Goal: Check status: Check status

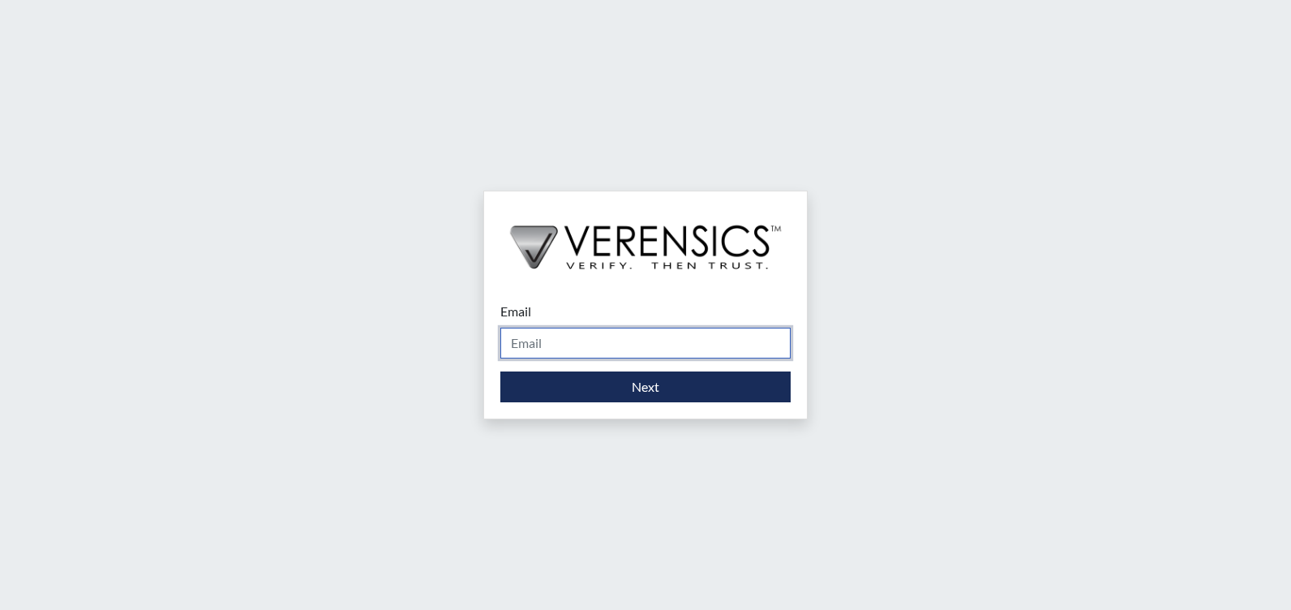
click at [563, 333] on input "Email" at bounding box center [645, 343] width 290 height 31
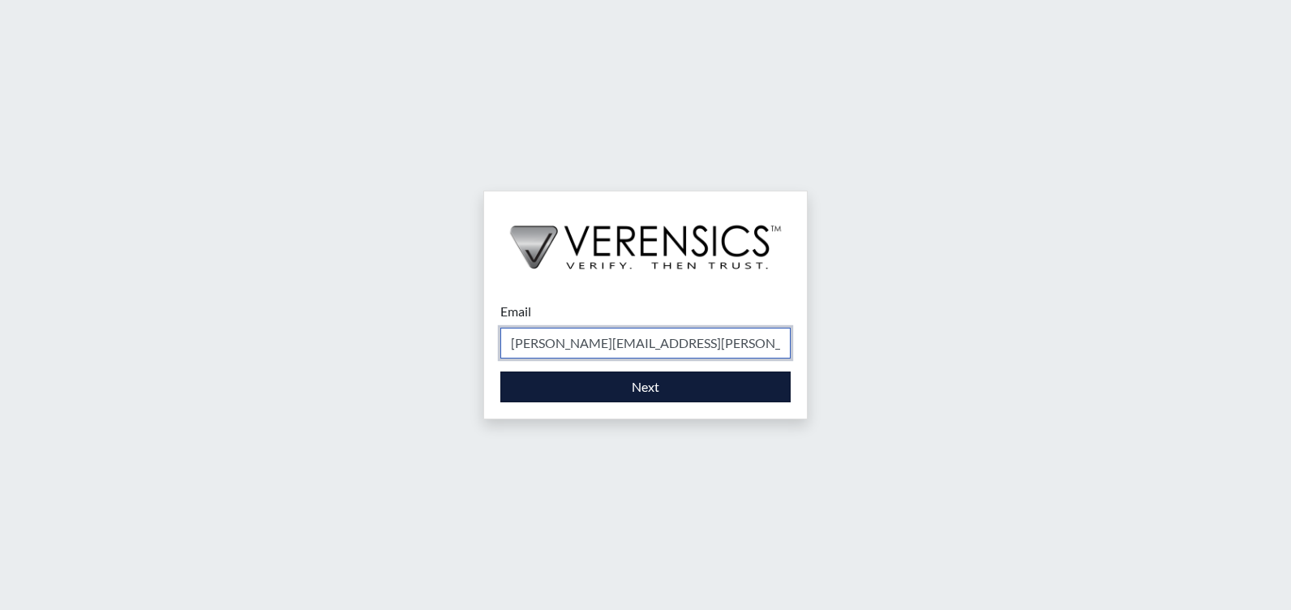
type input "[PERSON_NAME][EMAIL_ADDRESS][PERSON_NAME][DOMAIN_NAME]"
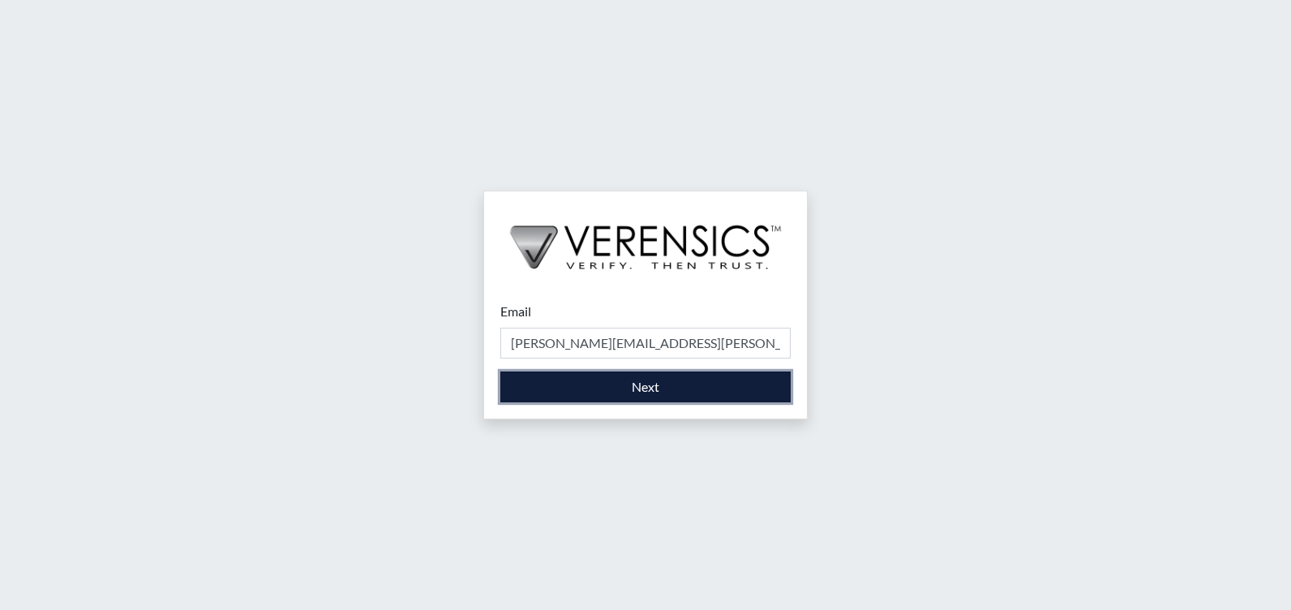
click at [639, 384] on button "Next" at bounding box center [645, 386] width 290 height 31
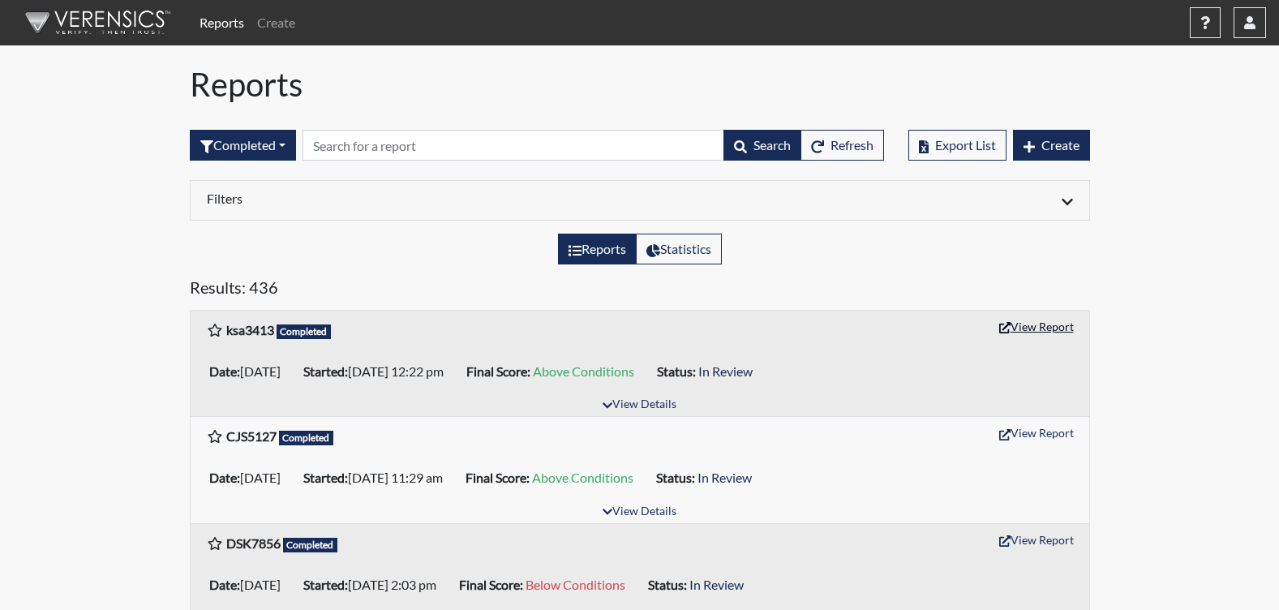
click at [1034, 325] on button "View Report" at bounding box center [1036, 326] width 89 height 25
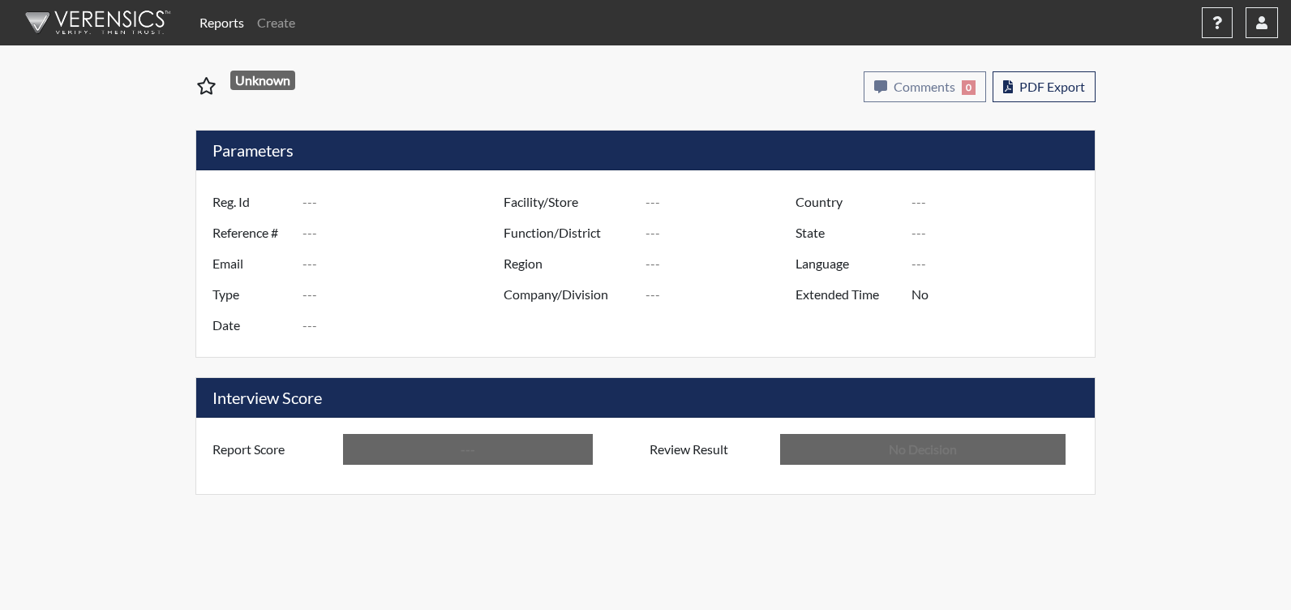
type input "ksa3413"
type input "51744"
type input "---"
type input "Corrections Pre-Employment"
type input "Oct 15, 2025"
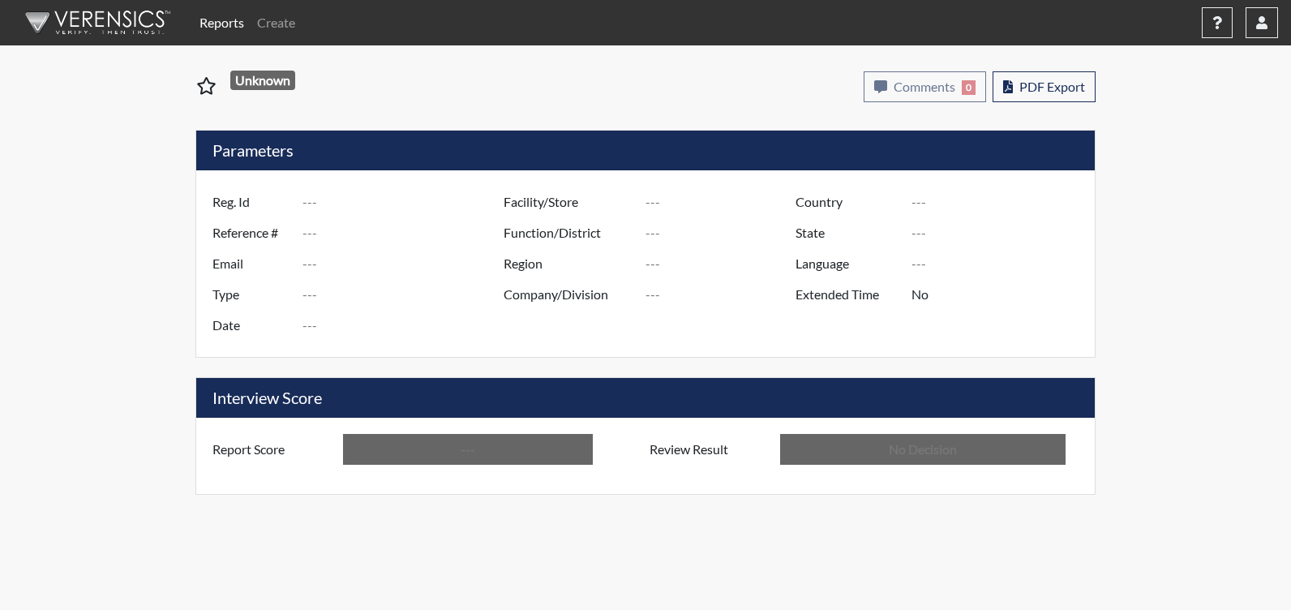
type input "[PERSON_NAME]"
type input "[GEOGRAPHIC_DATA]"
type input "[US_STATE]"
type input "English"
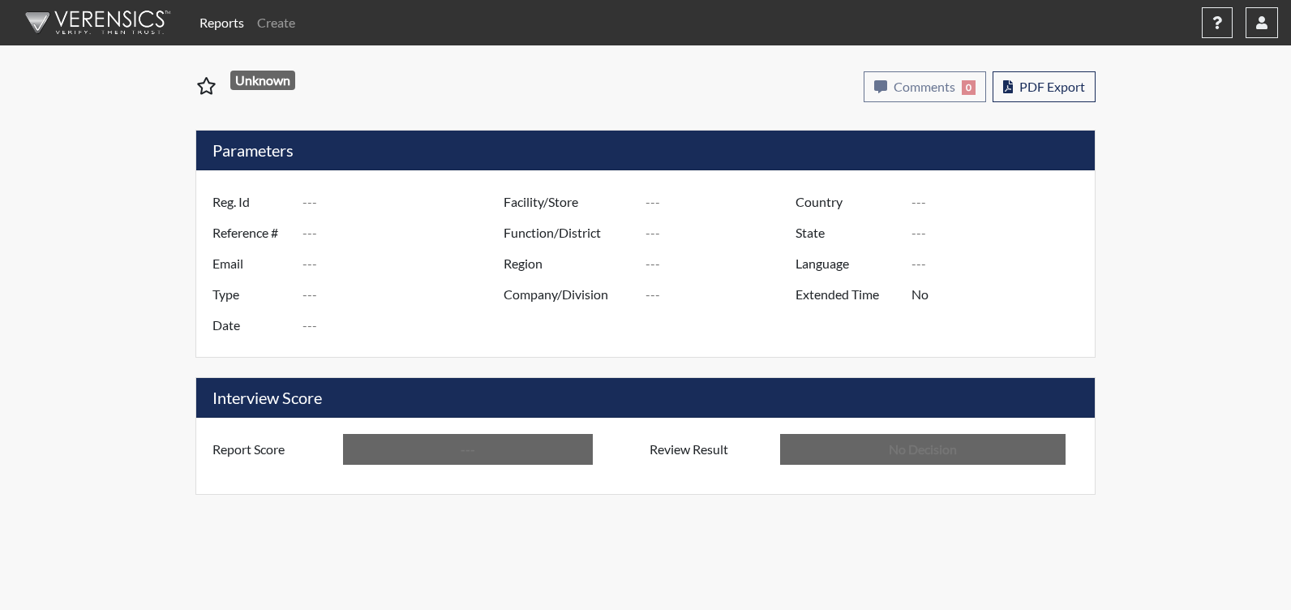
type input "Above Conditions"
type input "In Review"
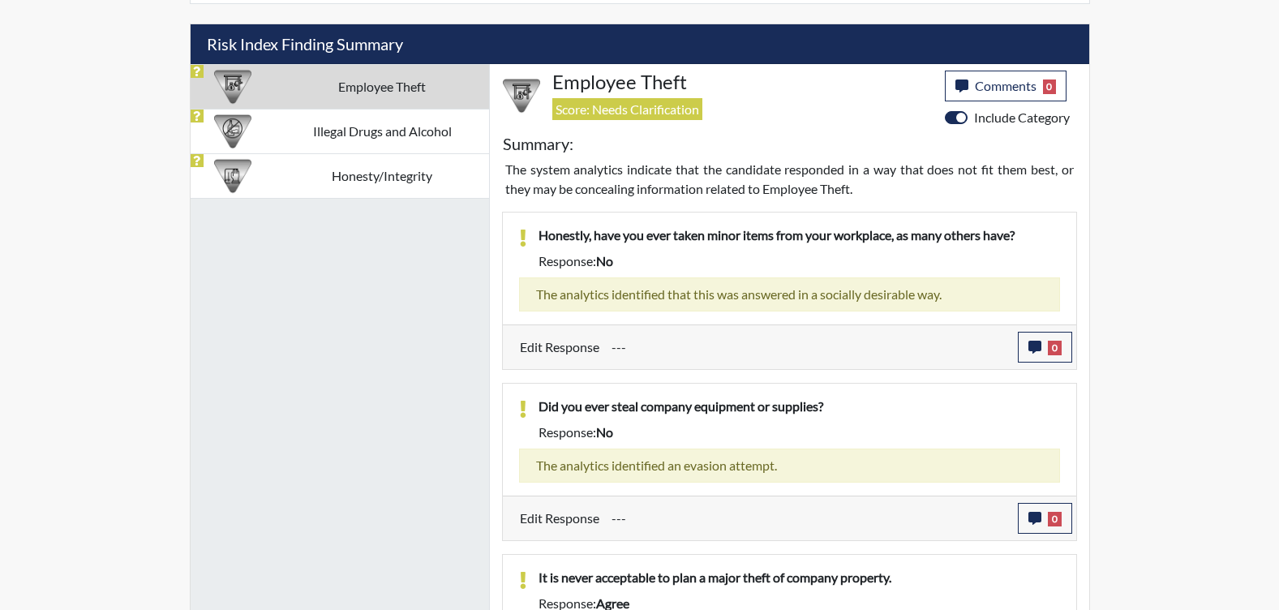
scroll to position [973, 0]
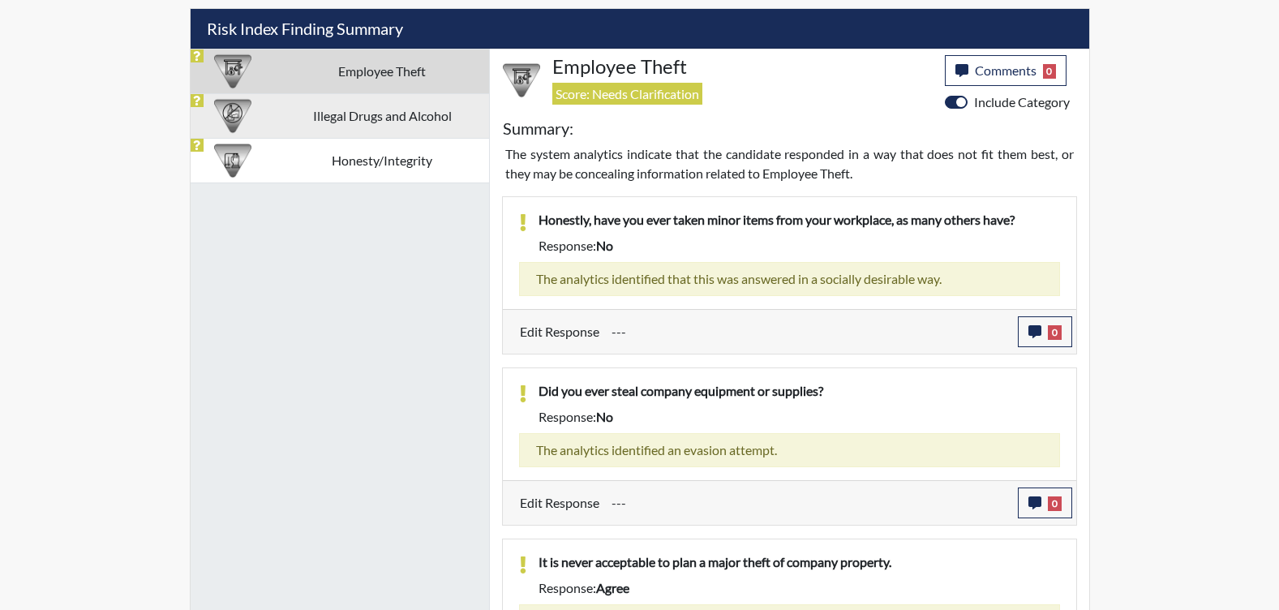
click at [345, 130] on td "Illegal Drugs and Alcohol" at bounding box center [382, 115] width 213 height 45
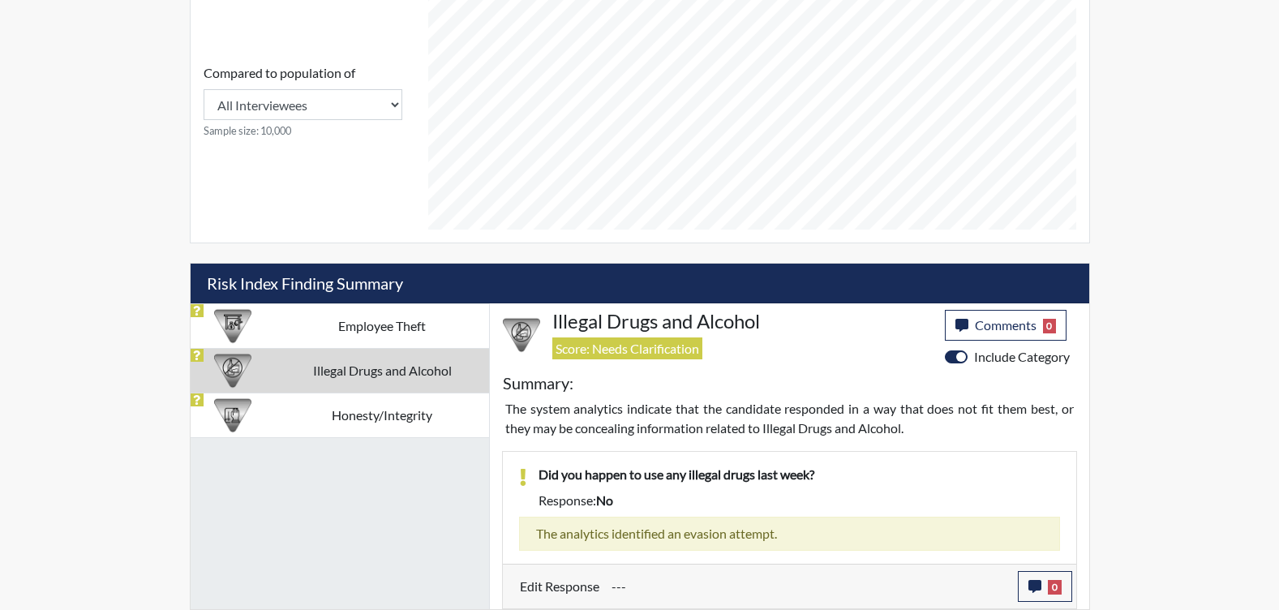
click at [397, 414] on td "Honesty/Integrity" at bounding box center [382, 414] width 213 height 45
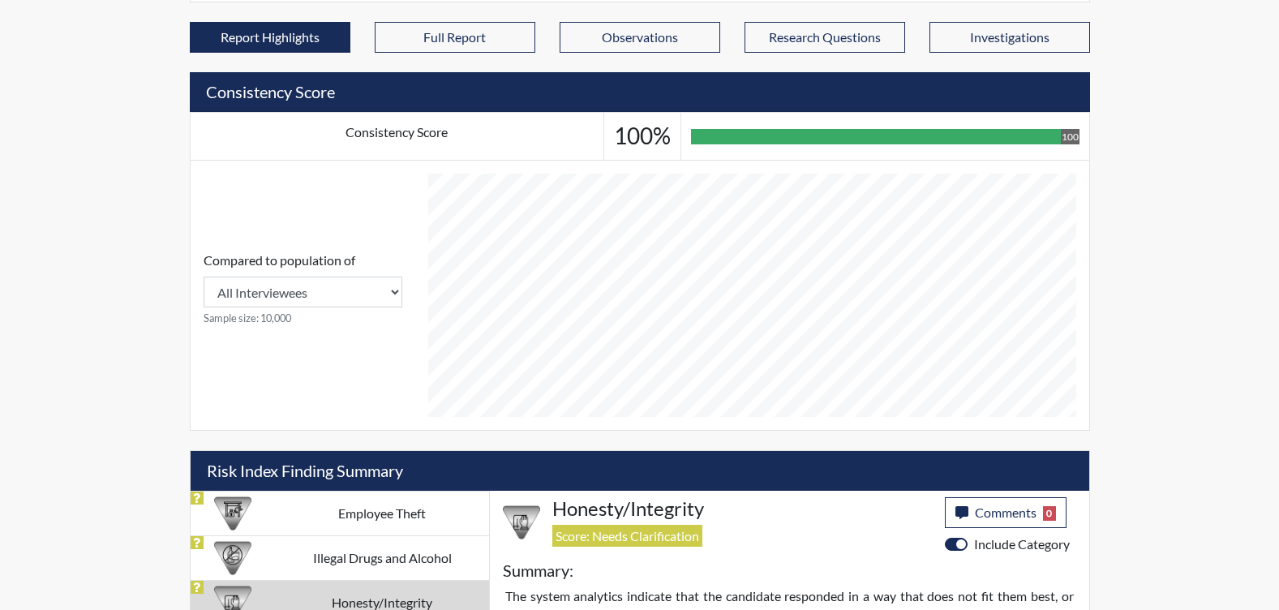
scroll to position [324, 0]
